Goal: Task Accomplishment & Management: Manage account settings

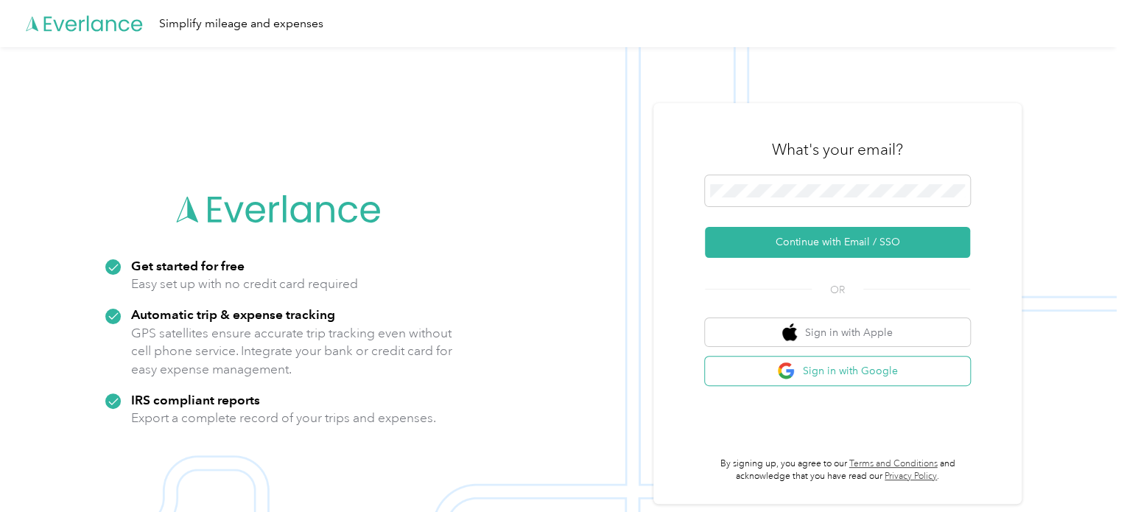
click at [859, 373] on button "Sign in with Google" at bounding box center [837, 371] width 265 height 29
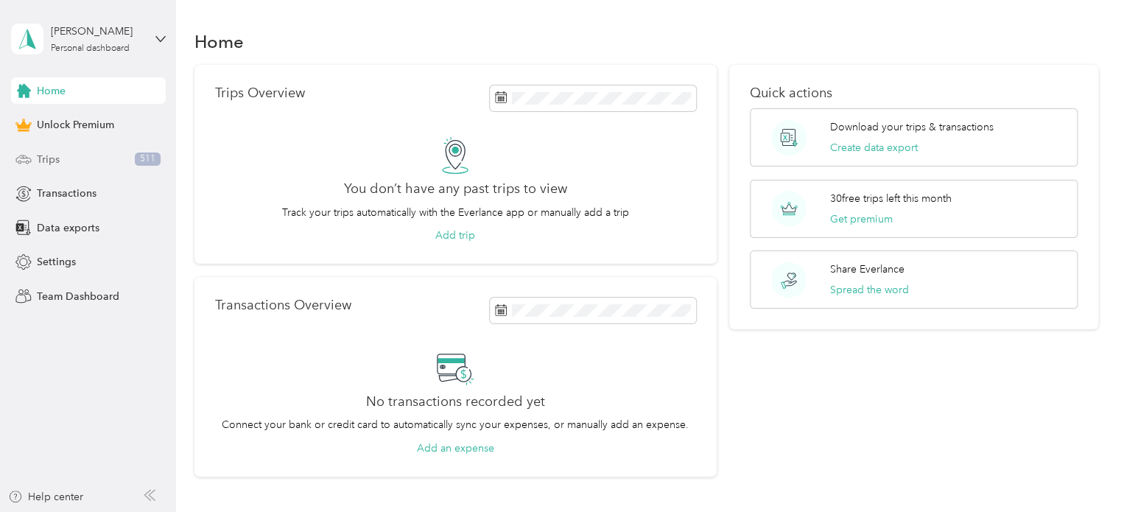
click at [50, 147] on div "Trips 511" at bounding box center [88, 159] width 155 height 27
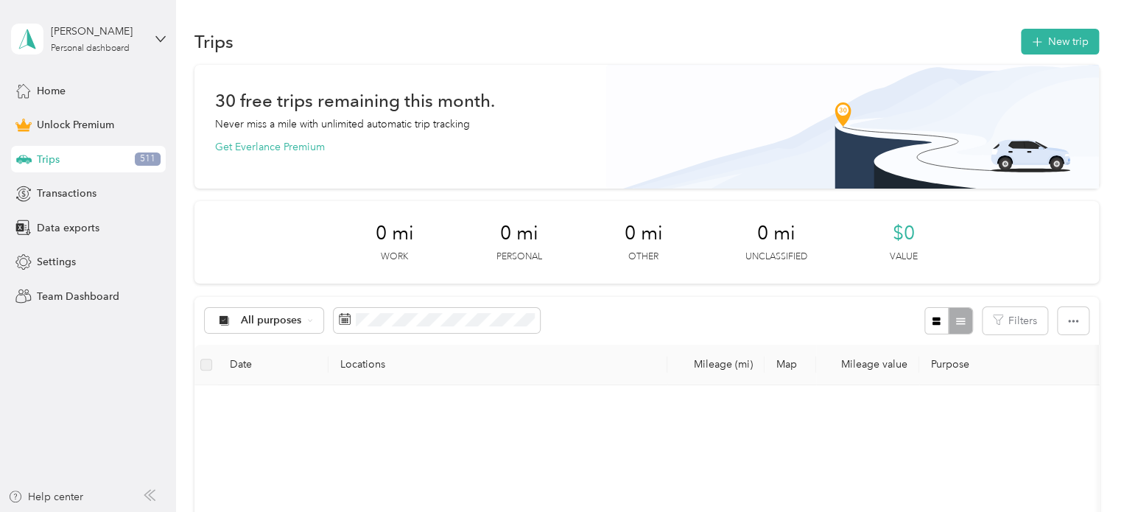
click at [50, 147] on div "Trips 511" at bounding box center [88, 159] width 155 height 27
click at [153, 162] on span "511" at bounding box center [148, 158] width 26 height 13
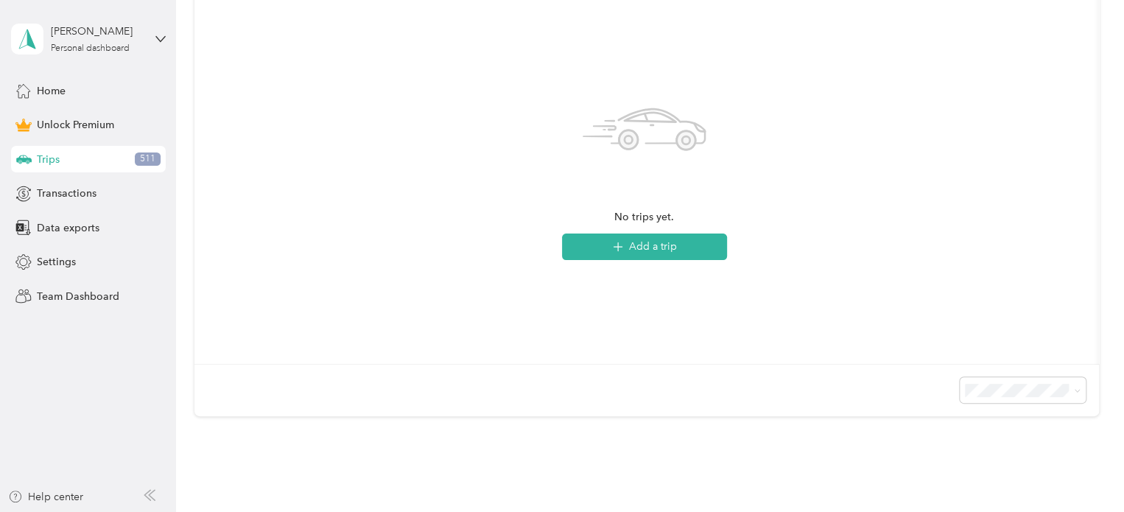
scroll to position [442, 0]
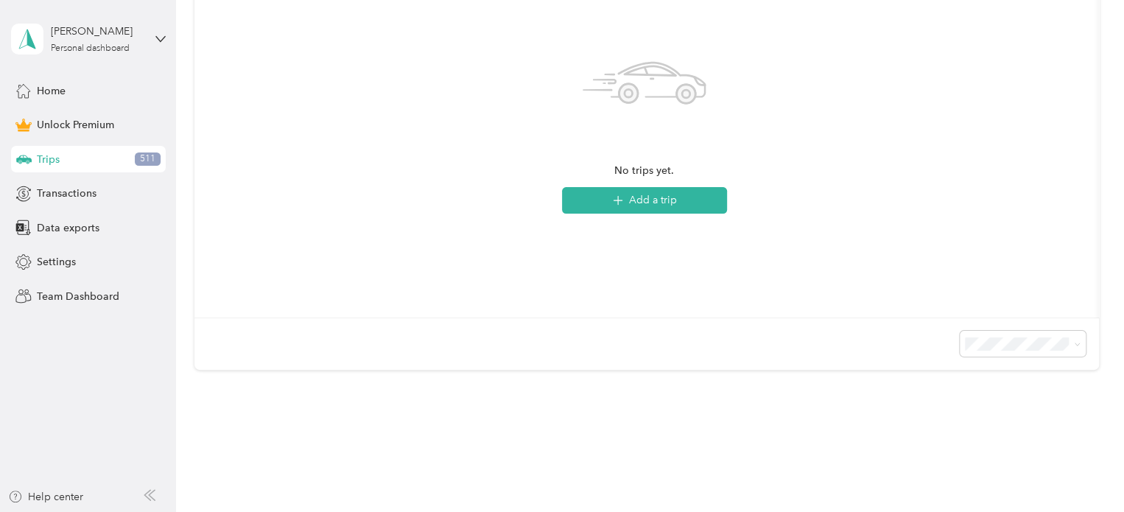
click at [152, 161] on span "511" at bounding box center [148, 158] width 26 height 13
click at [81, 188] on span "Transactions" at bounding box center [67, 193] width 60 height 15
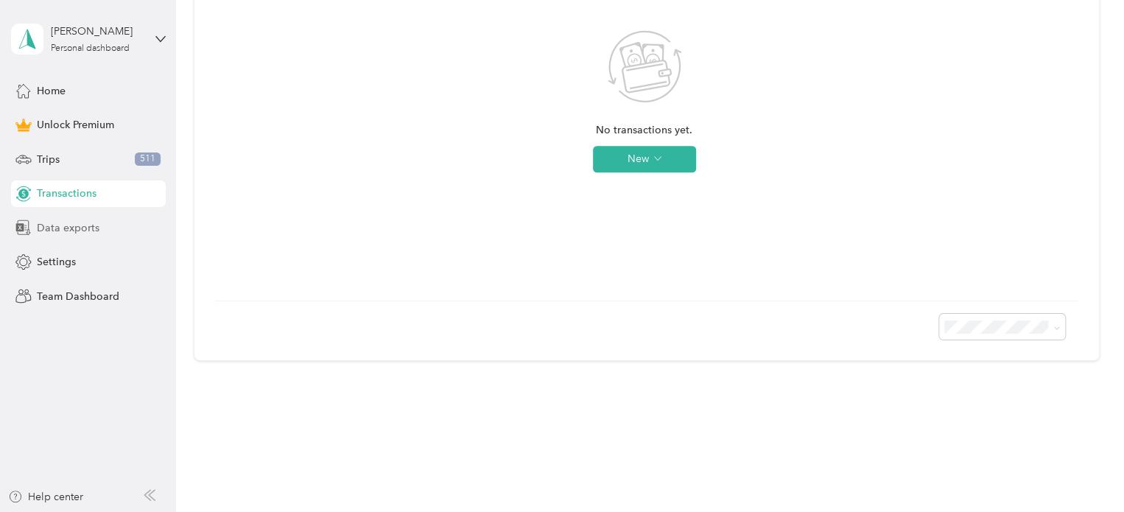
click at [80, 225] on span "Data exports" at bounding box center [68, 227] width 63 height 15
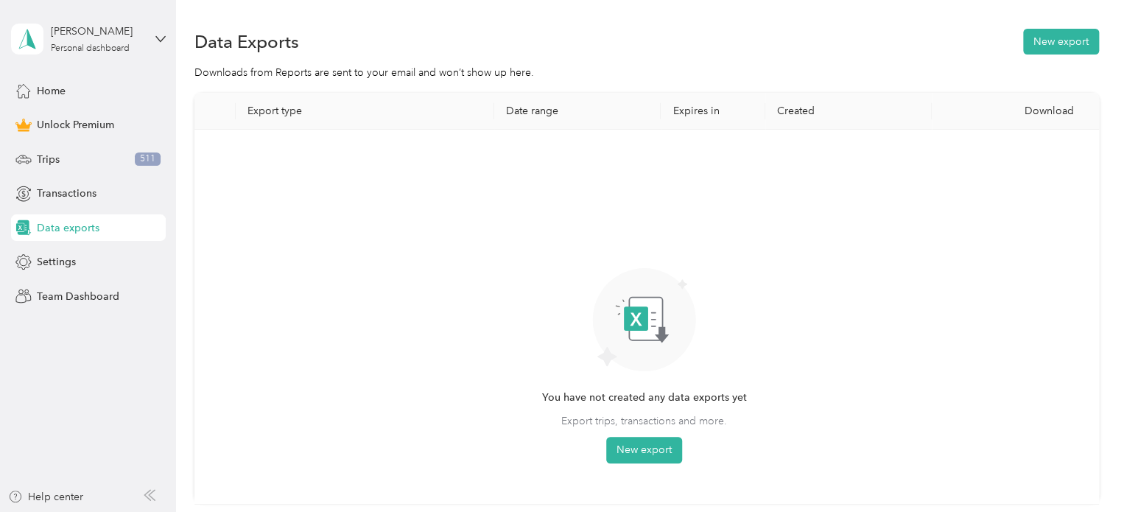
click at [50, 259] on span "Settings" at bounding box center [56, 261] width 39 height 15
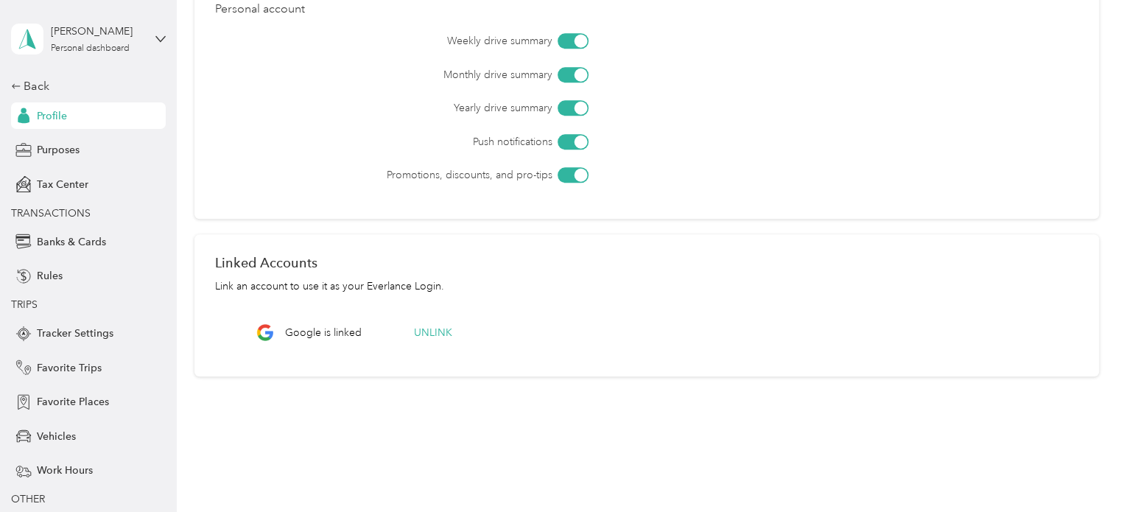
scroll to position [552, 0]
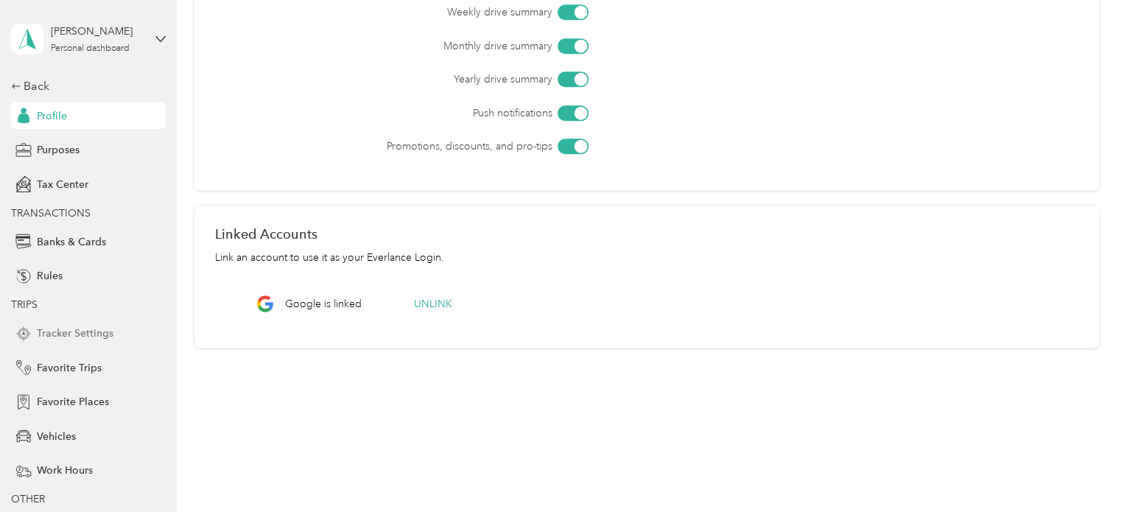
click at [84, 330] on span "Tracker Settings" at bounding box center [75, 333] width 77 height 15
